Goal: Find specific page/section: Find specific page/section

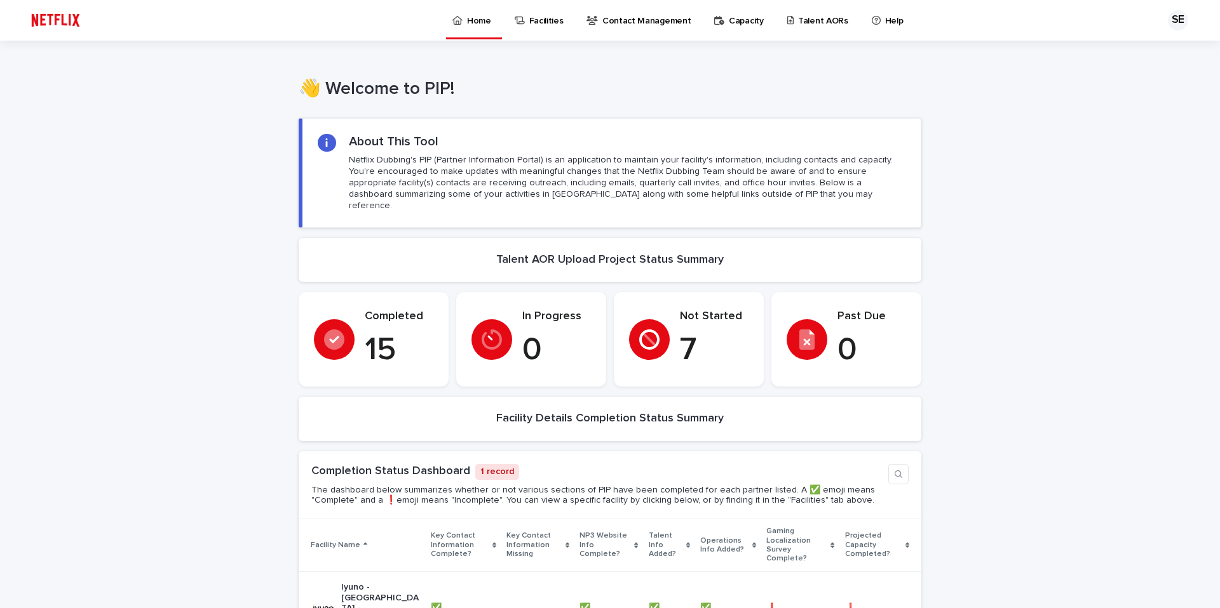
click at [684, 332] on p "7" at bounding box center [714, 351] width 69 height 38
click at [640, 334] on icon at bounding box center [649, 340] width 20 height 20
click at [715, 310] on p "Not Started" at bounding box center [714, 317] width 69 height 14
click at [526, 23] on div "Facilities" at bounding box center [541, 13] width 56 height 27
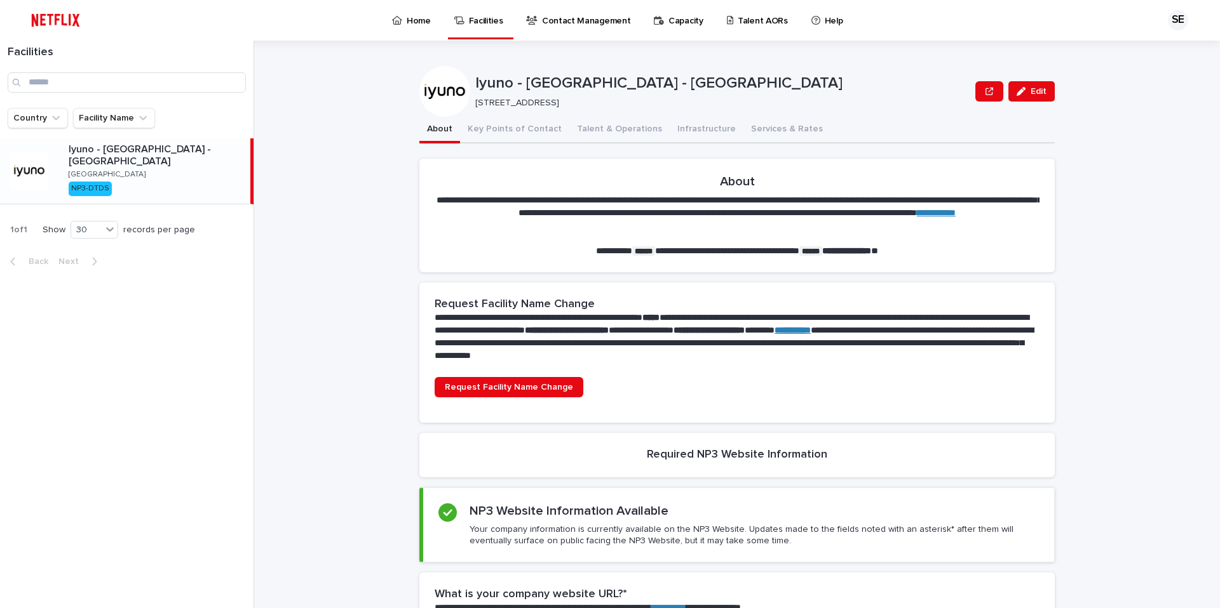
click at [113, 153] on p "Iyuno - [GEOGRAPHIC_DATA] - [GEOGRAPHIC_DATA]" at bounding box center [157, 156] width 177 height 24
click at [727, 17] on icon at bounding box center [730, 20] width 7 height 9
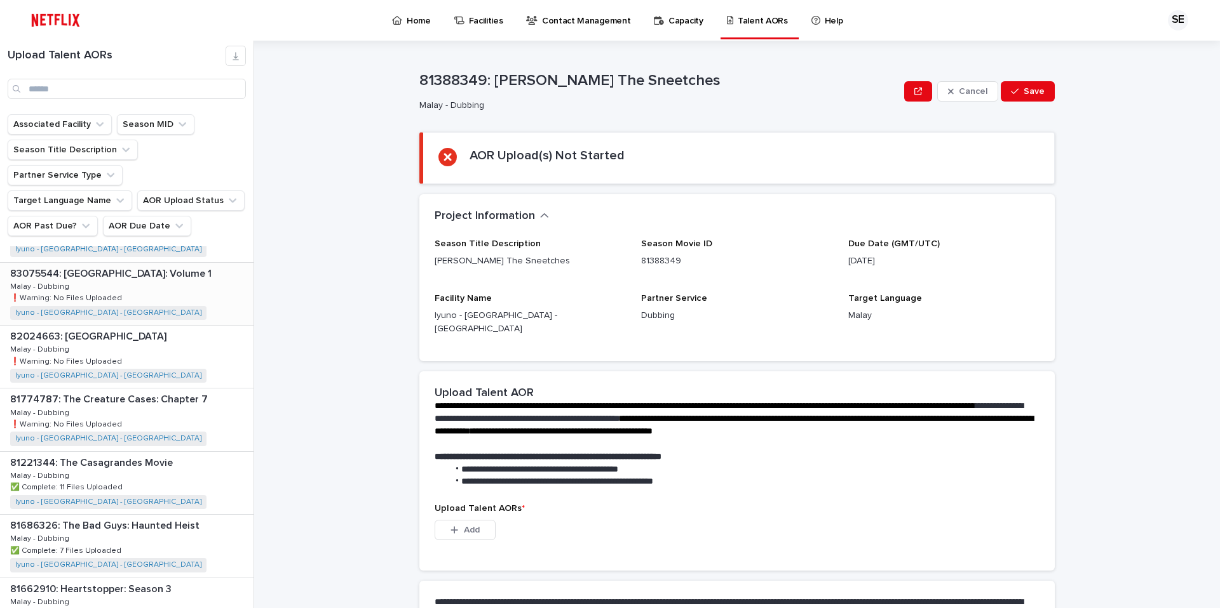
scroll to position [241, 0]
click at [132, 326] on div "82024663: Saiyaara 82024663: Saiyaara Malay - Dubbing Malay - Dubbing ❗️Warning…" at bounding box center [126, 352] width 253 height 62
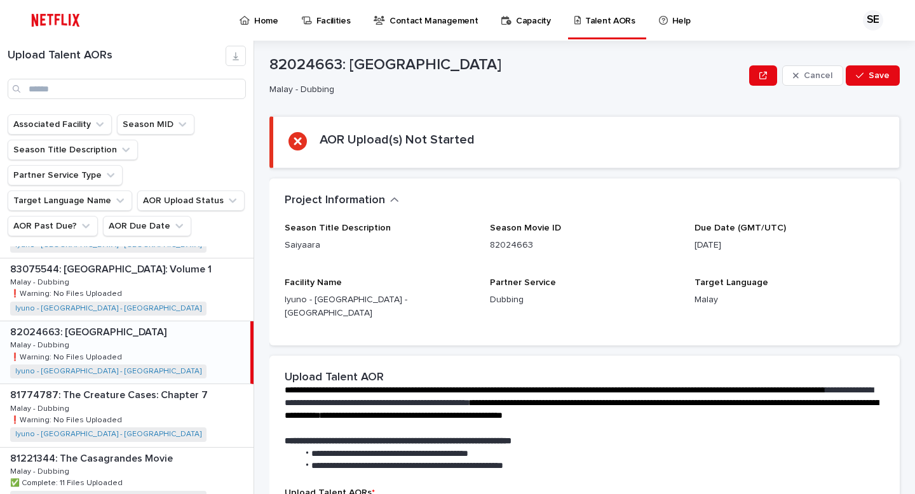
scroll to position [16, 0]
click at [635, 89] on p "Malay - Dubbing" at bounding box center [503, 89] width 469 height 11
